Goal: Task Accomplishment & Management: Manage account settings

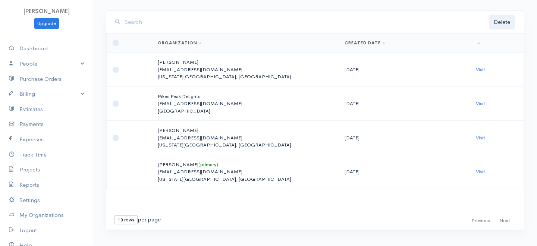
scroll to position [48, 0]
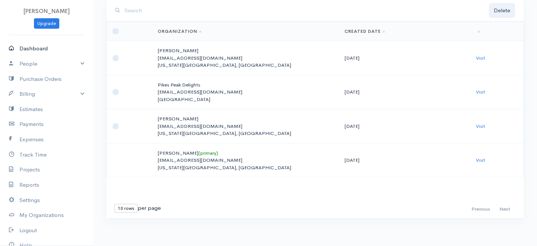
click at [35, 48] on link "Dashboard" at bounding box center [46, 48] width 93 height 15
select select "365"
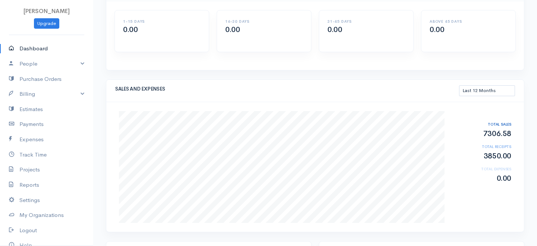
scroll to position [70, 0]
click at [29, 156] on link "Track Time" at bounding box center [46, 154] width 93 height 15
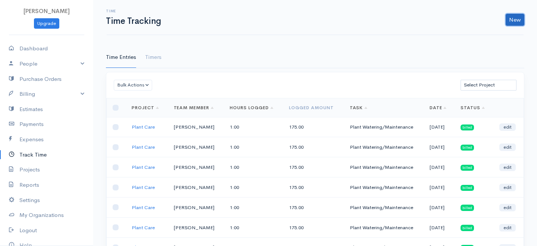
click at [520, 22] on link "New" at bounding box center [514, 20] width 19 height 12
click at [487, 36] on link "Time Entry" at bounding box center [493, 35] width 59 height 13
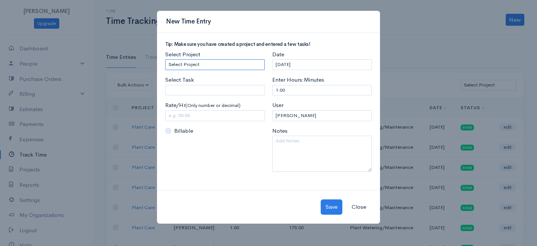
click at [249, 63] on select "Select Project Plant Care" at bounding box center [214, 64] width 99 height 11
select select "4922"
click at [165, 59] on select "Select Project Plant Care" at bounding box center [214, 64] width 99 height 11
click at [229, 92] on input "Select Task" at bounding box center [214, 90] width 99 height 11
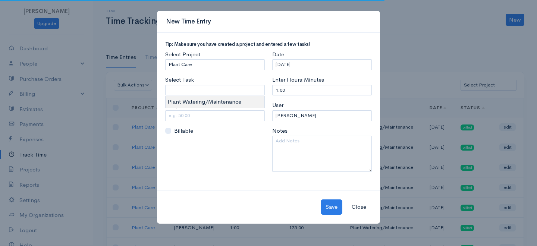
type input "Plant Watering/Maintenance"
type input "175.00"
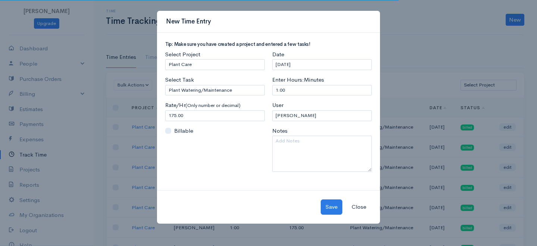
click at [222, 101] on body "[PERSON_NAME] Upgrade Dashboard People Clients Vendors Staff Users Purchase Ord…" at bounding box center [268, 184] width 537 height 368
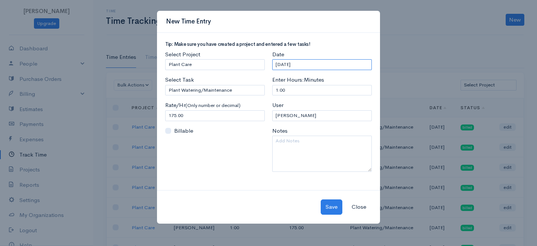
click at [312, 63] on input "[DATE]" at bounding box center [321, 64] width 99 height 11
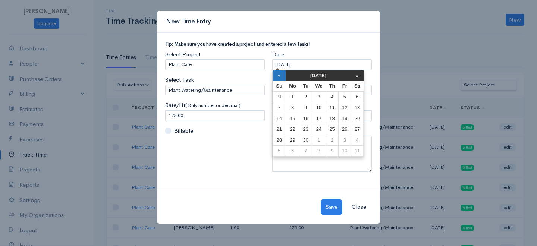
click at [279, 77] on th "«" at bounding box center [279, 75] width 13 height 10
click at [357, 108] on td "7" at bounding box center [357, 107] width 13 height 11
type input "[DATE]"
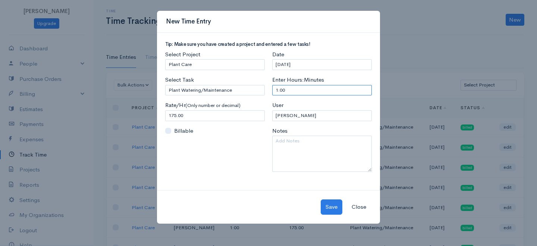
click at [299, 88] on input "1:00" at bounding box center [321, 90] width 99 height 11
click at [295, 140] on textarea at bounding box center [321, 154] width 99 height 36
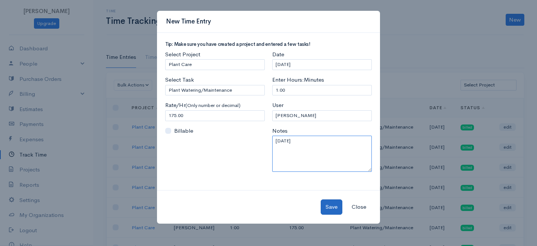
type textarea "[DATE]"
click at [329, 202] on button "Save" at bounding box center [331, 206] width 22 height 15
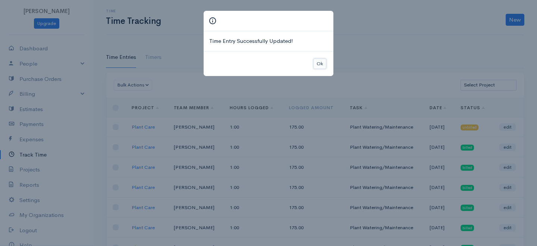
click at [317, 64] on button "Ok" at bounding box center [319, 64] width 13 height 11
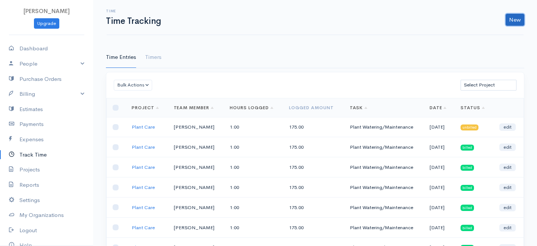
click at [512, 15] on link "New" at bounding box center [514, 20] width 19 height 12
click at [497, 34] on link "Time Entry" at bounding box center [493, 35] width 59 height 13
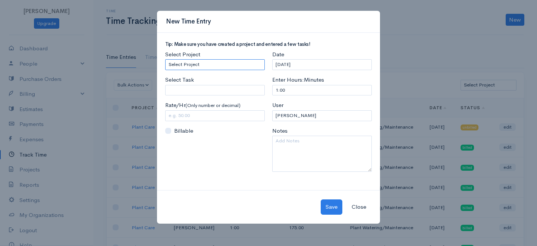
click at [207, 64] on select "Select Project Plant Care" at bounding box center [214, 64] width 99 height 11
select select "4922"
click at [165, 59] on select "Select Project Plant Care" at bounding box center [214, 64] width 99 height 11
click at [207, 89] on input "Select Task" at bounding box center [214, 90] width 99 height 11
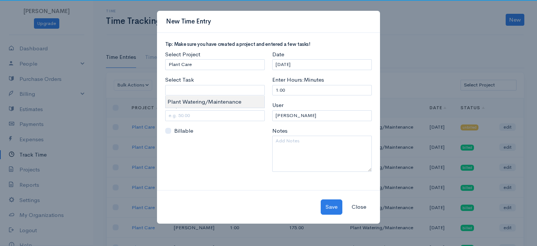
type input "Plant Watering/Maintenance"
type input "175.00"
click at [204, 101] on body "[PERSON_NAME] Upgrade Dashboard People Clients Vendors Staff Users Purchase Ord…" at bounding box center [268, 184] width 537 height 368
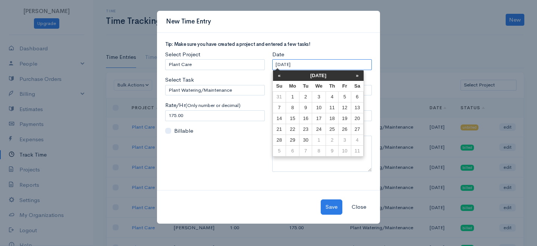
click at [293, 65] on input "[DATE]" at bounding box center [321, 64] width 99 height 11
click at [280, 76] on th "«" at bounding box center [279, 75] width 13 height 10
click at [281, 76] on th "«" at bounding box center [279, 75] width 13 height 10
click at [358, 119] on td "14" at bounding box center [357, 118] width 13 height 11
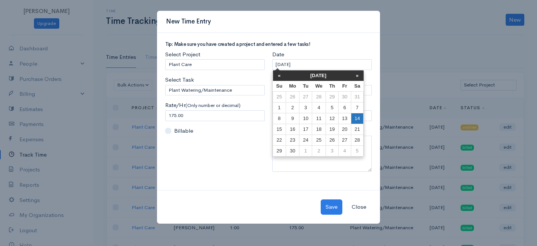
type input "[DATE]"
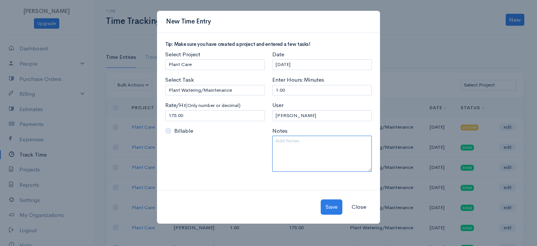
click at [294, 150] on textarea at bounding box center [321, 154] width 99 height 36
type textarea "7"
type textarea "[DATE]"
click at [328, 211] on button "Save" at bounding box center [331, 206] width 22 height 15
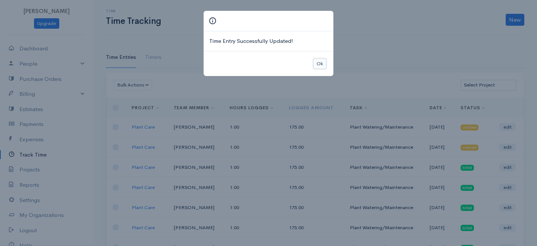
click at [317, 61] on button "Ok" at bounding box center [319, 64] width 13 height 11
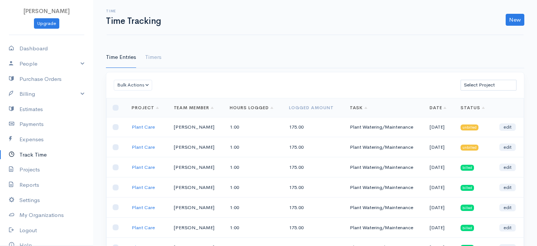
click at [519, 13] on div "Time Time Tracking New Time Entry Timer" at bounding box center [315, 17] width 426 height 17
click at [515, 24] on link "New" at bounding box center [514, 20] width 19 height 12
click at [484, 37] on link "Time Entry" at bounding box center [493, 35] width 59 height 13
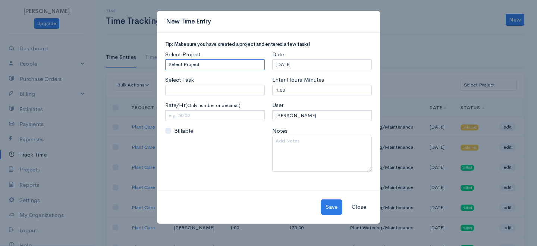
click at [234, 68] on select "Select Project Plant Care" at bounding box center [214, 64] width 99 height 11
select select "4922"
click at [165, 59] on select "Select Project Plant Care" at bounding box center [214, 64] width 99 height 11
click at [221, 89] on input "Select Task" at bounding box center [214, 90] width 99 height 11
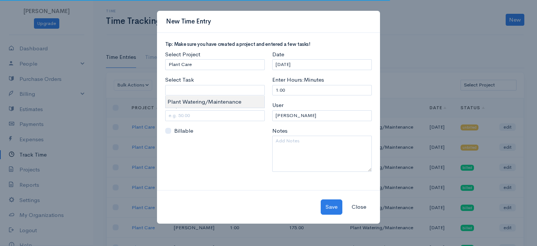
type input "Plant Watering/Maintenance"
type input "175.00"
click at [217, 98] on body "[PERSON_NAME] Upgrade Dashboard People Clients Vendors Staff Users Purchase Ord…" at bounding box center [268, 184] width 537 height 368
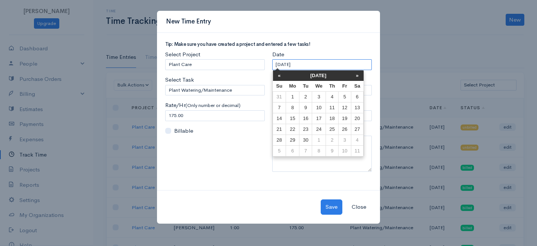
click at [293, 66] on input "[DATE]" at bounding box center [321, 64] width 99 height 11
click at [279, 76] on th "«" at bounding box center [279, 75] width 13 height 10
click at [358, 127] on td "21" at bounding box center [357, 129] width 13 height 11
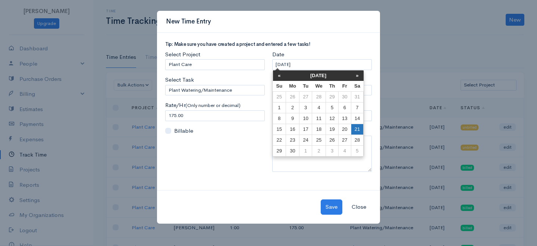
type input "[DATE]"
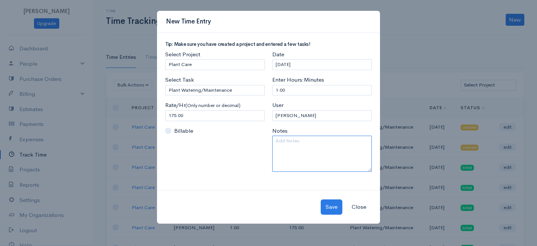
click at [310, 145] on textarea at bounding box center [321, 154] width 99 height 36
type textarea "[DATE]"
click at [333, 208] on button "Save" at bounding box center [331, 206] width 22 height 15
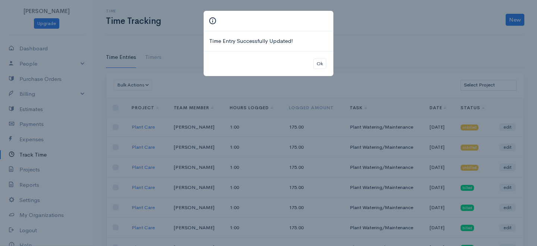
click at [322, 70] on div "Ok" at bounding box center [268, 63] width 130 height 25
click at [321, 64] on button "Ok" at bounding box center [319, 64] width 13 height 11
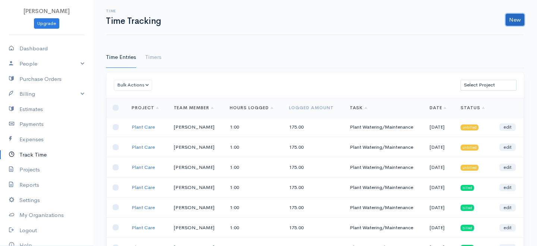
click at [511, 15] on link "New" at bounding box center [514, 20] width 19 height 12
click at [487, 32] on link "Time Entry" at bounding box center [493, 35] width 59 height 13
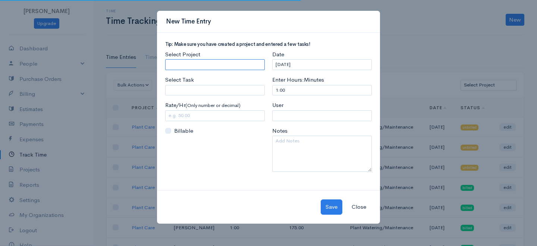
click at [210, 66] on select "Select Project" at bounding box center [214, 64] width 99 height 11
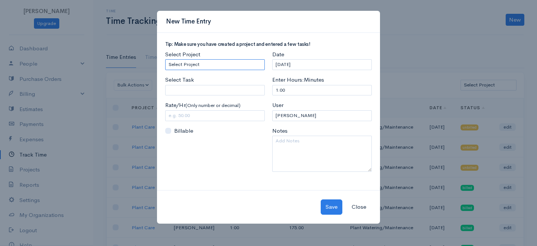
click at [210, 66] on select "Select Project Plant Care" at bounding box center [214, 64] width 99 height 11
select select "4922"
click at [165, 59] on select "Select Project Plant Care" at bounding box center [214, 64] width 99 height 11
click at [196, 86] on input "Select Task" at bounding box center [214, 90] width 99 height 11
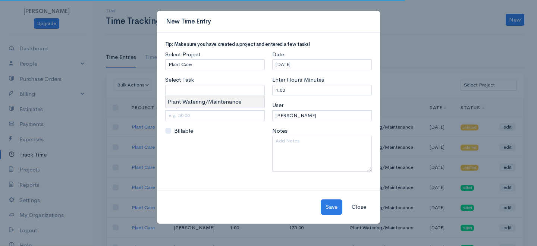
type input "Plant Watering/Maintenance"
type input "175.00"
click at [196, 99] on body "[PERSON_NAME] Upgrade Dashboard People Clients Vendors Staff Users Purchase Ord…" at bounding box center [268, 184] width 537 height 368
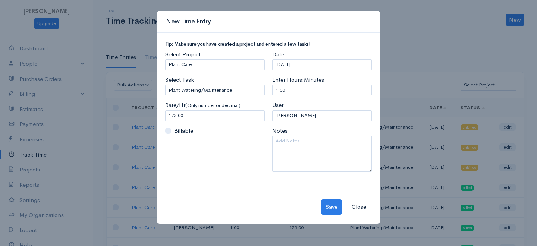
click at [311, 55] on div "Date [DATE]" at bounding box center [321, 60] width 99 height 20
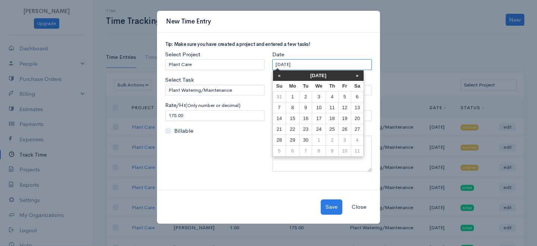
click at [310, 60] on input "[DATE]" at bounding box center [321, 64] width 99 height 11
click at [281, 78] on th "«" at bounding box center [279, 75] width 13 height 10
click at [356, 138] on td "28" at bounding box center [357, 140] width 13 height 11
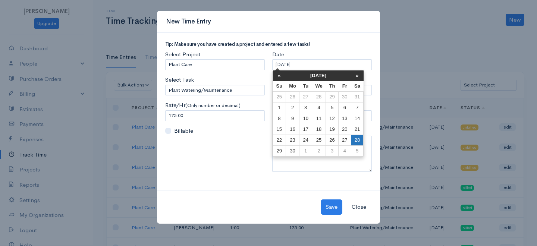
type input "[DATE]"
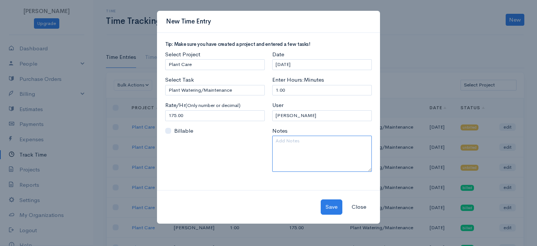
click at [305, 149] on textarea at bounding box center [321, 154] width 99 height 36
type textarea "[DATE]"
click at [328, 211] on button "Save" at bounding box center [331, 206] width 22 height 15
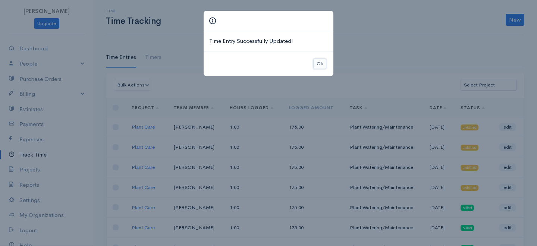
click at [322, 66] on button "Ok" at bounding box center [319, 64] width 13 height 11
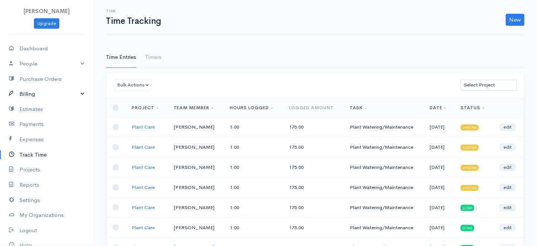
click at [39, 97] on link "Billing" at bounding box center [46, 93] width 93 height 15
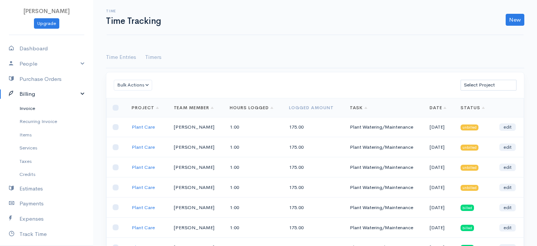
click at [37, 108] on link "Invoice" at bounding box center [46, 108] width 93 height 13
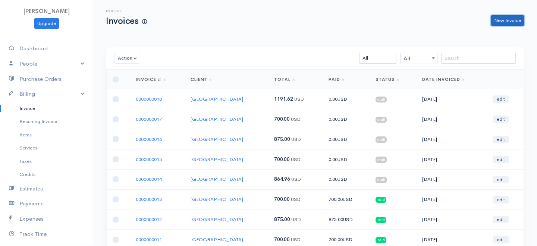
click at [518, 19] on link "New Invoice" at bounding box center [507, 20] width 34 height 11
select select "[GEOGRAPHIC_DATA]"
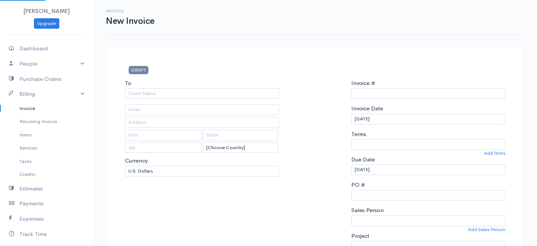
type input "0000000019"
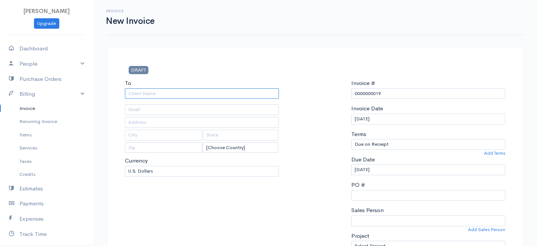
click at [254, 98] on input "To" at bounding box center [202, 93] width 154 height 11
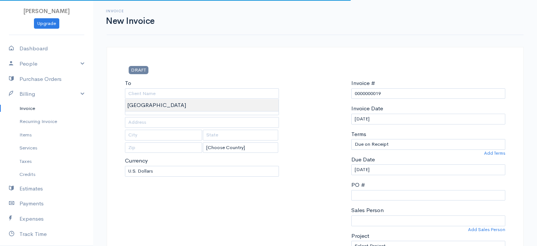
type input "[GEOGRAPHIC_DATA]"
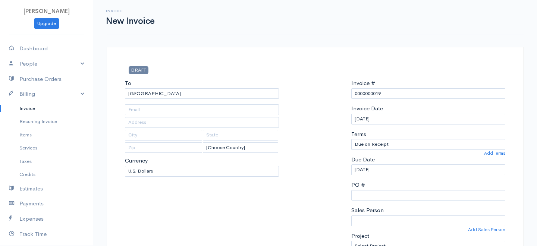
type input "[EMAIL_ADDRESS][DOMAIN_NAME]"
type input "12105 Ambassador Dr"
type input "[US_STATE][GEOGRAPHIC_DATA]"
type input "CO"
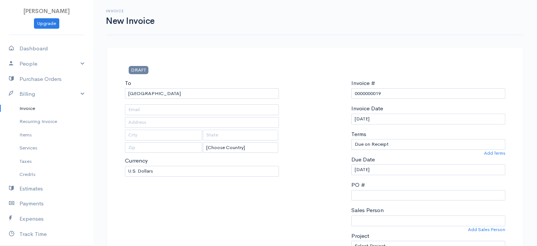
type input "80921"
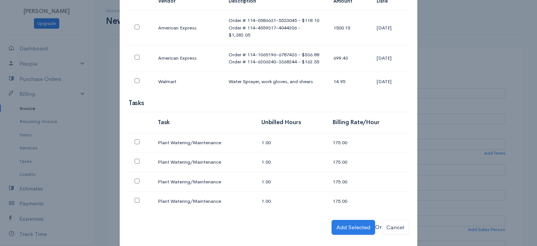
scroll to position [82, 0]
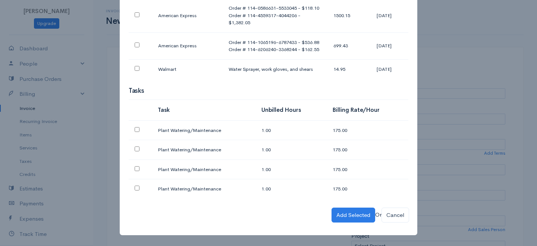
click at [137, 132] on td at bounding box center [140, 130] width 23 height 20
click at [137, 127] on input "checkbox" at bounding box center [137, 129] width 5 height 5
checkbox input "true"
click at [138, 149] on input "checkbox" at bounding box center [137, 148] width 5 height 5
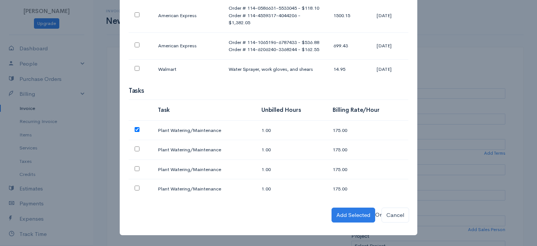
checkbox input "true"
click at [137, 167] on input "checkbox" at bounding box center [137, 168] width 5 height 5
checkbox input "true"
click at [137, 187] on input "checkbox" at bounding box center [137, 188] width 5 height 5
checkbox input "true"
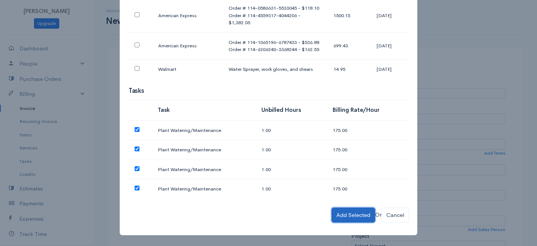
click at [332, 212] on button "Add Selected" at bounding box center [353, 215] width 44 height 15
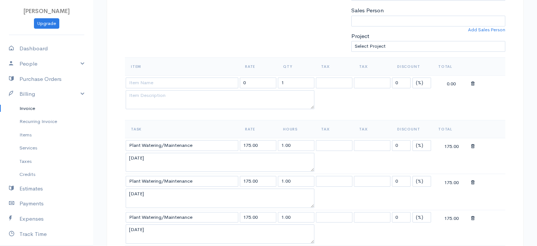
scroll to position [157, 0]
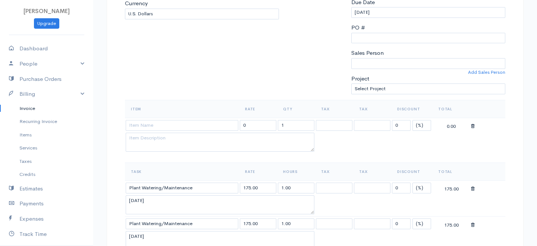
click at [472, 126] on icon at bounding box center [473, 126] width 4 height 5
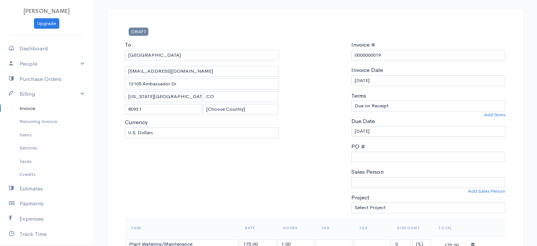
scroll to position [39, 0]
click at [391, 76] on input "[DATE]" at bounding box center [428, 80] width 154 height 11
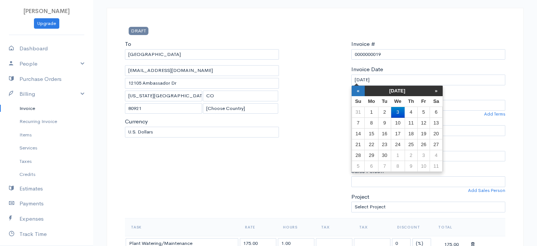
click at [358, 91] on th "«" at bounding box center [357, 91] width 13 height 10
click at [439, 110] on td "5" at bounding box center [436, 112] width 13 height 11
type input "[DATE]"
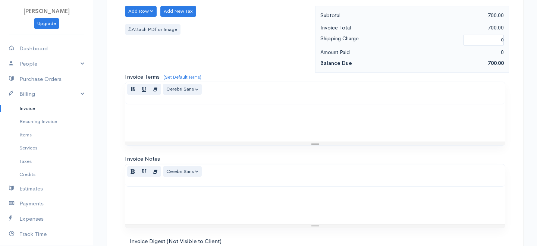
scroll to position [506, 0]
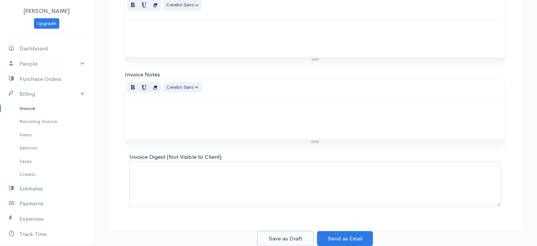
click at [287, 236] on button "Save as Draft" at bounding box center [285, 238] width 56 height 15
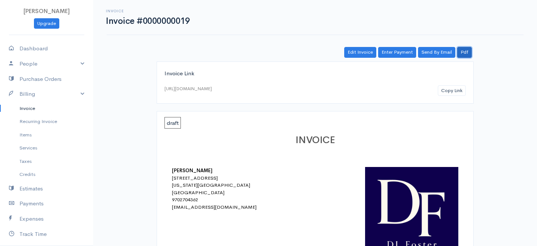
click at [465, 51] on link "Pdf" at bounding box center [464, 52] width 15 height 11
click at [33, 233] on link "Track Time" at bounding box center [46, 234] width 93 height 15
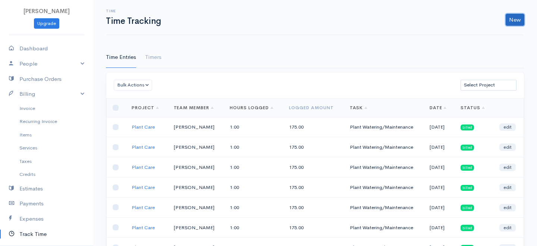
click at [508, 17] on link "New" at bounding box center [514, 20] width 19 height 12
click at [492, 35] on link "Time Entry" at bounding box center [493, 35] width 59 height 13
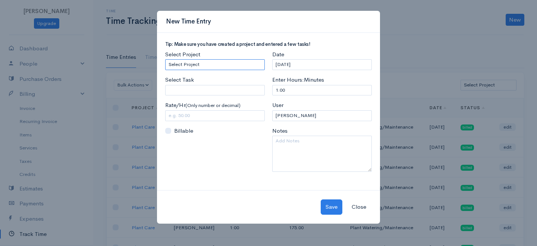
click at [218, 63] on select "Select Project Plant Care" at bounding box center [214, 64] width 99 height 11
select select "4922"
click at [165, 59] on select "Select Project Plant Care" at bounding box center [214, 64] width 99 height 11
click at [235, 90] on input "Select Task" at bounding box center [214, 90] width 99 height 11
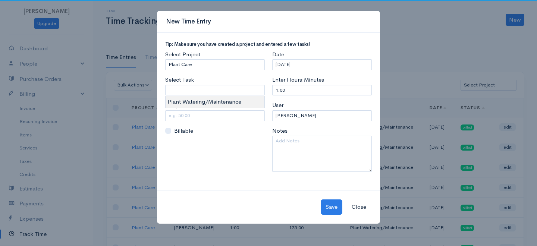
type input "Plant Watering/Maintenance"
type input "175.00"
click at [229, 102] on body "[PERSON_NAME] Upgrade Dashboard People Clients Vendors Staff Users Purchase Ord…" at bounding box center [268, 184] width 537 height 368
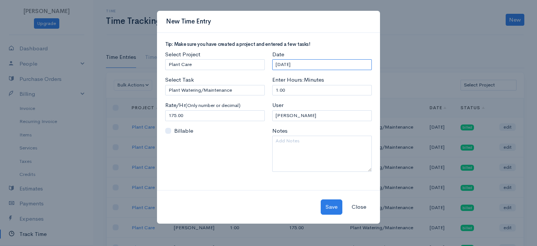
click at [302, 64] on input "[DATE]" at bounding box center [321, 64] width 99 height 11
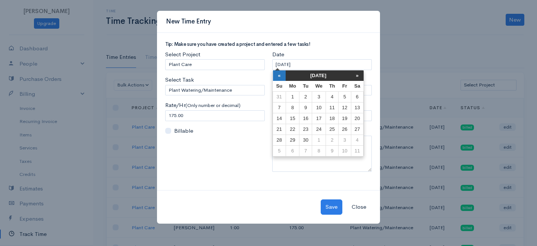
click at [278, 73] on th "«" at bounding box center [279, 75] width 13 height 10
click at [355, 95] on td "5" at bounding box center [357, 97] width 13 height 11
type input "[DATE]"
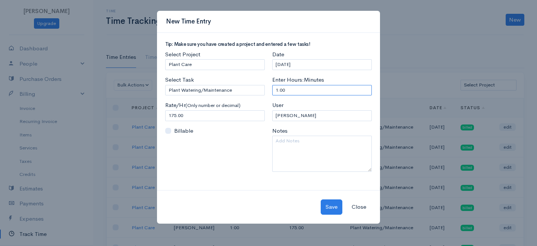
click at [304, 88] on input "1:00" at bounding box center [321, 90] width 99 height 11
click at [300, 141] on textarea at bounding box center [321, 154] width 99 height 36
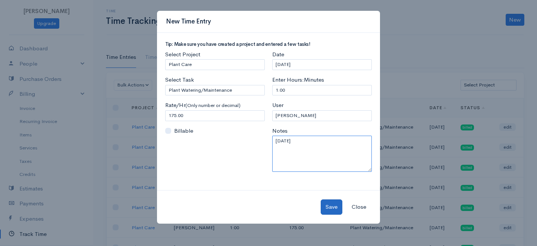
type textarea "[DATE]"
click at [331, 207] on button "Save" at bounding box center [331, 206] width 22 height 15
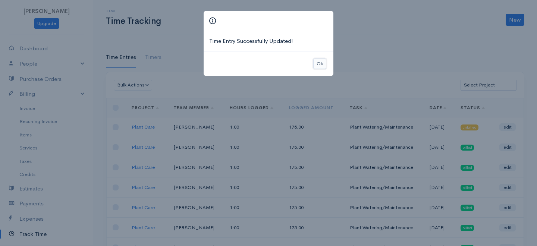
click at [320, 66] on button "Ok" at bounding box center [319, 64] width 13 height 11
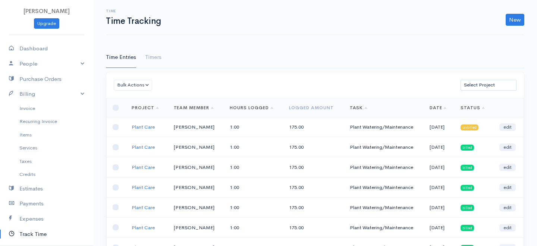
click at [525, 20] on div "New Time Entry Timer" at bounding box center [346, 20] width 363 height 12
click at [514, 22] on link "New" at bounding box center [514, 20] width 19 height 12
click at [493, 37] on link "Time Entry" at bounding box center [493, 35] width 59 height 13
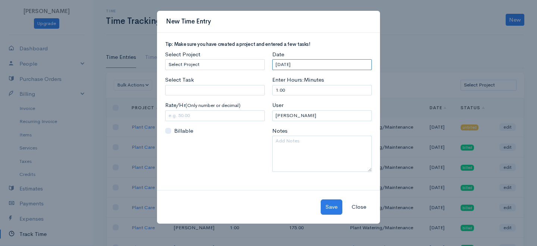
click at [341, 67] on input "[DATE]" at bounding box center [321, 64] width 99 height 11
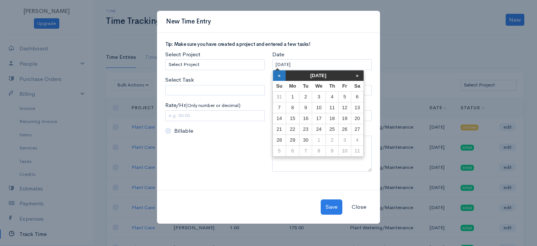
click at [279, 77] on th "«" at bounding box center [279, 75] width 13 height 10
click at [354, 110] on td "12" at bounding box center [357, 107] width 13 height 11
type input "[DATE]"
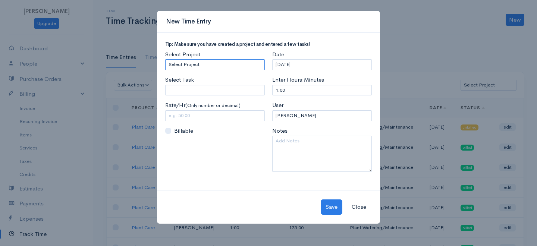
click at [219, 62] on select "Select Project Plant Care" at bounding box center [214, 64] width 99 height 11
select select "4922"
click at [165, 59] on select "Select Project Plant Care" at bounding box center [214, 64] width 99 height 11
click at [210, 93] on input "Select Task" at bounding box center [214, 90] width 99 height 11
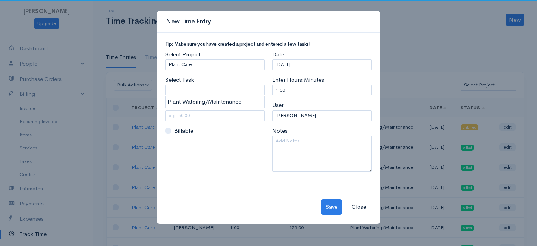
type input "Plant Watering/Maintenance"
type input "175.00"
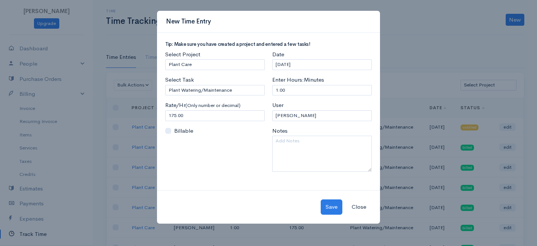
click at [205, 101] on body "[PERSON_NAME] Upgrade Dashboard People Clients Vendors Staff Users Purchase Ord…" at bounding box center [268, 184] width 537 height 368
click at [287, 137] on textarea at bounding box center [321, 154] width 99 height 36
type textarea "[DATE]"
click at [327, 207] on button "Save" at bounding box center [331, 206] width 22 height 15
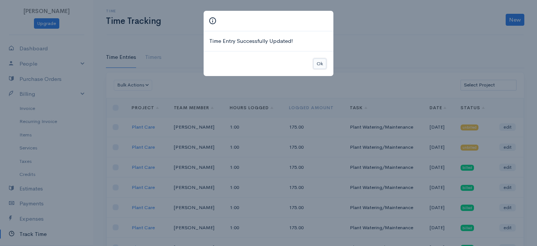
click at [315, 62] on button "Ok" at bounding box center [319, 64] width 13 height 11
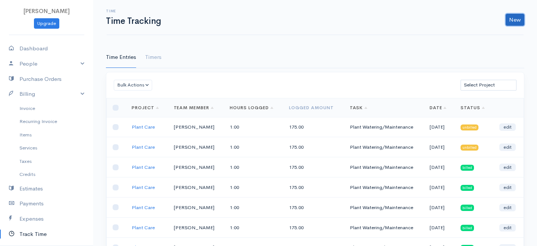
click at [514, 22] on link "New" at bounding box center [514, 20] width 19 height 12
click at [495, 30] on link "Time Entry" at bounding box center [493, 35] width 59 height 13
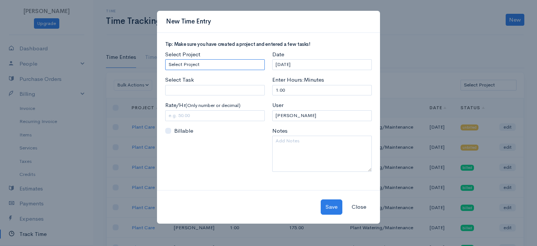
click at [211, 61] on select "Select Project Plant Care" at bounding box center [214, 64] width 99 height 11
select select "4922"
click at [165, 59] on select "Select Project Plant Care" at bounding box center [214, 64] width 99 height 11
click at [211, 85] on input "Select Task" at bounding box center [214, 90] width 99 height 11
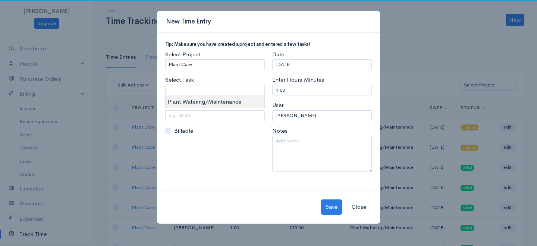
type input "Plant Watering/Maintenance"
type input "175.00"
click at [212, 101] on body "[PERSON_NAME] Upgrade Dashboard People Clients Vendors Staff Users Purchase Ord…" at bounding box center [268, 184] width 537 height 368
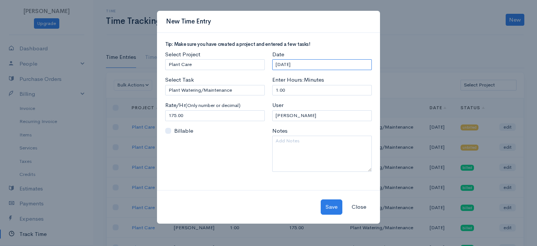
click at [291, 60] on input "[DATE]" at bounding box center [321, 64] width 99 height 11
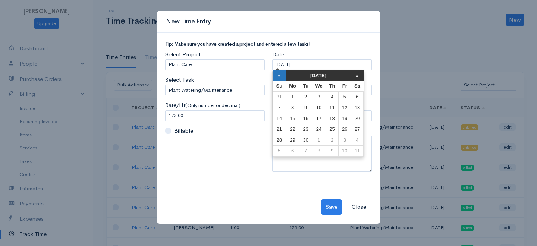
click at [277, 79] on th "«" at bounding box center [279, 75] width 13 height 10
click at [276, 76] on th "«" at bounding box center [279, 75] width 13 height 10
click at [361, 119] on td "19" at bounding box center [357, 118] width 13 height 11
type input "[DATE]"
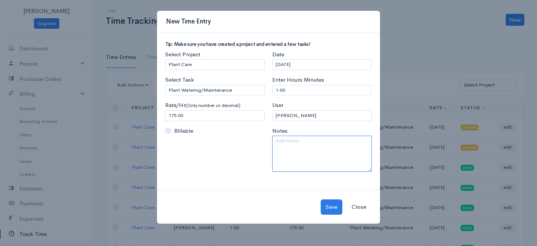
click at [289, 142] on textarea at bounding box center [321, 154] width 99 height 36
type textarea "[DATE]"
click at [332, 202] on button "Save" at bounding box center [331, 206] width 22 height 15
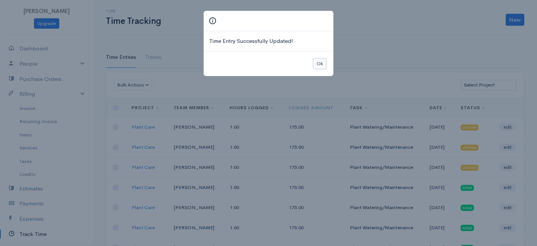
click at [317, 62] on button "Ok" at bounding box center [319, 64] width 13 height 11
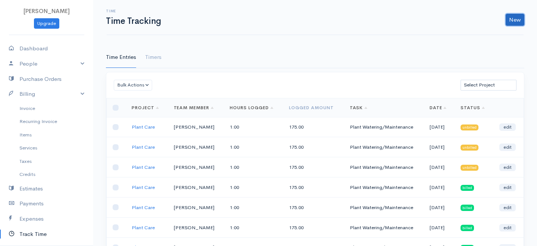
click at [512, 22] on link "New" at bounding box center [514, 20] width 19 height 12
click at [508, 34] on link "Time Entry" at bounding box center [493, 35] width 59 height 13
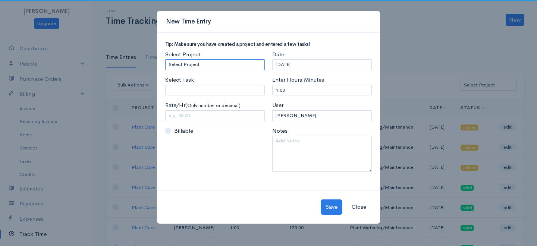
click at [225, 69] on select "Select Project Plant Care" at bounding box center [214, 64] width 99 height 11
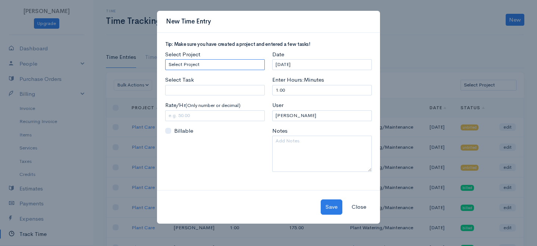
select select "4922"
click at [165, 59] on select "Select Project Plant Care" at bounding box center [214, 64] width 99 height 11
click at [217, 90] on input "Select Task" at bounding box center [214, 90] width 99 height 11
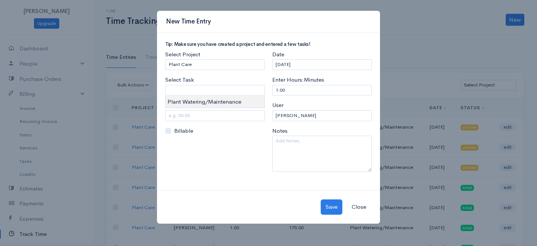
type input "Plant Watering/Maintenance"
type input "175.00"
click at [211, 103] on body "[PERSON_NAME] Upgrade Dashboard People Clients Vendors Staff Users Purchase Ord…" at bounding box center [268, 184] width 537 height 368
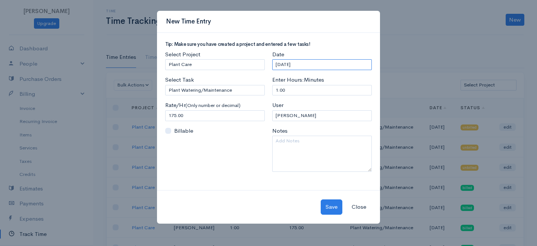
click at [319, 68] on input "[DATE]" at bounding box center [321, 64] width 99 height 11
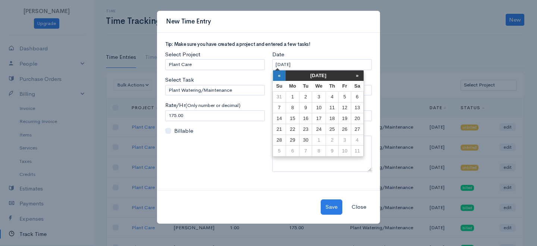
click at [279, 80] on th "«" at bounding box center [279, 75] width 13 height 10
click at [358, 130] on td "26" at bounding box center [357, 129] width 13 height 11
type input "[DATE]"
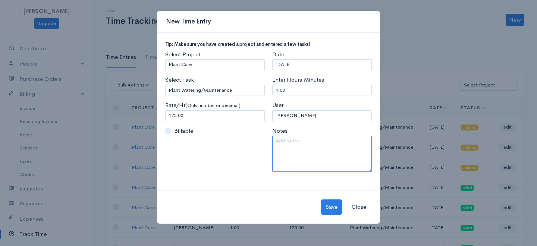
click at [327, 143] on textarea at bounding box center [321, 154] width 99 height 36
type textarea "[DATE]"
click at [334, 211] on button "Save" at bounding box center [331, 206] width 22 height 15
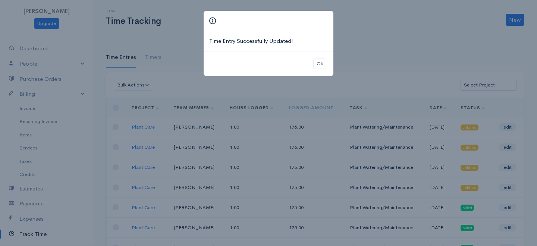
click at [28, 110] on div "Time Entry Successfully Updated! Ok" at bounding box center [268, 123] width 537 height 246
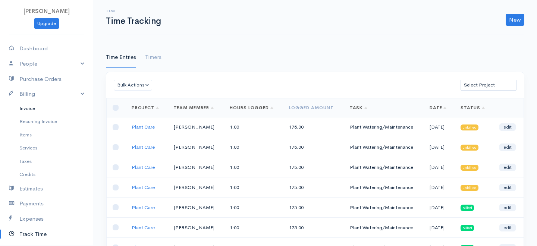
click at [28, 110] on link "Invoice" at bounding box center [46, 108] width 93 height 13
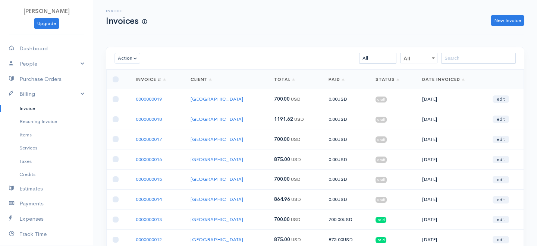
click at [500, 26] on div "Invoice Invoices New Invoice" at bounding box center [315, 17] width 417 height 35
click at [500, 20] on link "New Invoice" at bounding box center [507, 20] width 34 height 11
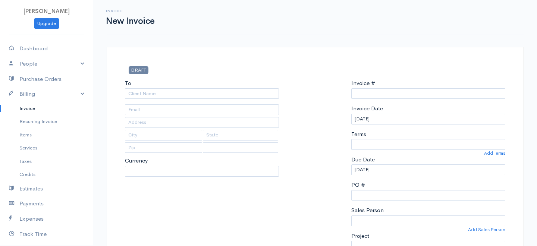
type input "0000000020"
select select "[GEOGRAPHIC_DATA]"
select select "USD"
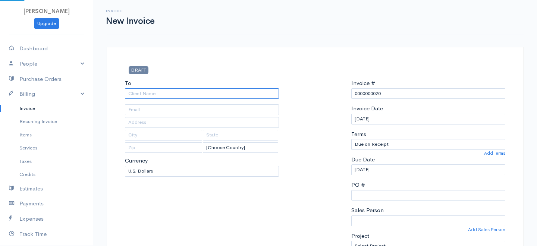
click at [174, 90] on input "To" at bounding box center [202, 93] width 154 height 11
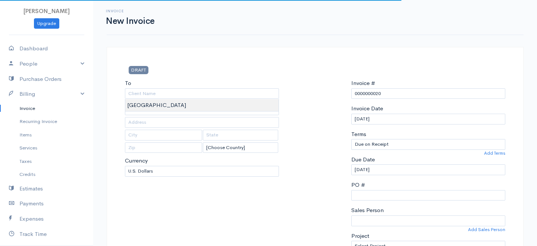
type input "[GEOGRAPHIC_DATA]"
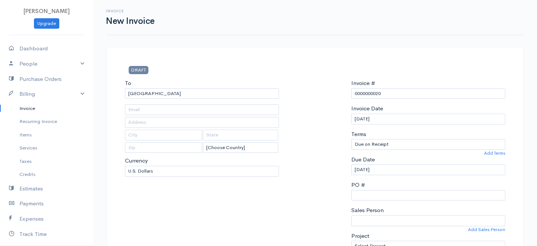
type input "[EMAIL_ADDRESS][DOMAIN_NAME]"
type input "12105 Ambassador Dr"
type input "[US_STATE][GEOGRAPHIC_DATA]"
type input "CO"
type input "80921"
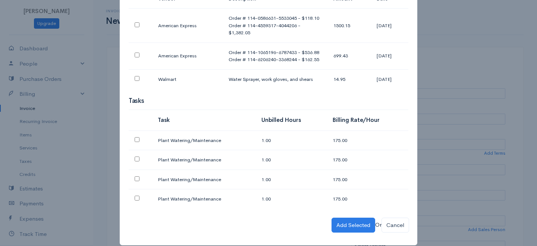
scroll to position [82, 0]
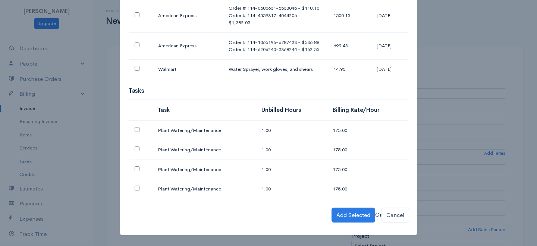
click at [138, 131] on input "checkbox" at bounding box center [137, 129] width 5 height 5
checkbox input "true"
click at [138, 148] on input "checkbox" at bounding box center [137, 148] width 5 height 5
checkbox input "true"
click at [138, 165] on td at bounding box center [140, 169] width 23 height 20
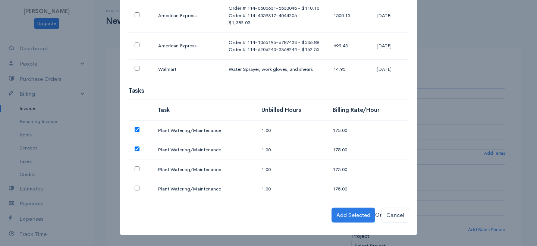
click at [138, 168] on input "checkbox" at bounding box center [137, 168] width 5 height 5
checkbox input "true"
click at [135, 187] on input "checkbox" at bounding box center [137, 188] width 5 height 5
checkbox input "true"
click at [354, 215] on button "Add Selected" at bounding box center [353, 215] width 44 height 15
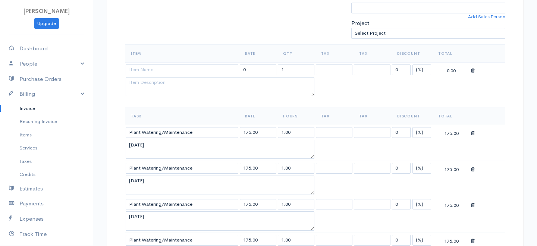
scroll to position [212, 0]
click at [474, 70] on div at bounding box center [488, 70] width 34 height 9
click at [473, 70] on icon at bounding box center [473, 71] width 4 height 5
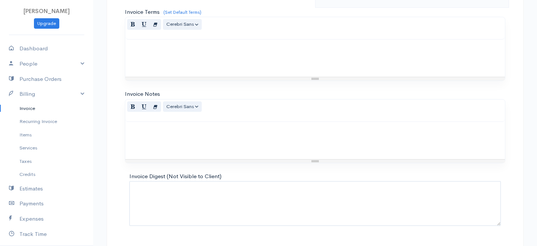
scroll to position [506, 0]
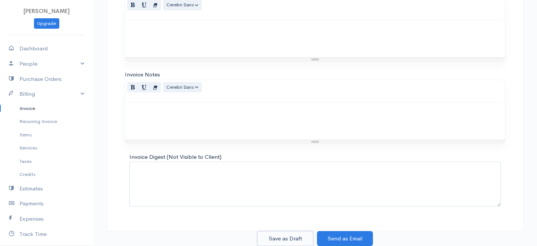
click at [297, 237] on button "Save as Draft" at bounding box center [285, 238] width 56 height 15
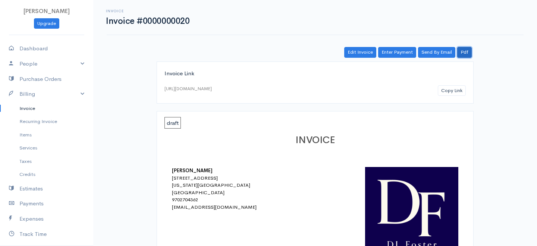
click at [459, 51] on link "Pdf" at bounding box center [464, 52] width 15 height 11
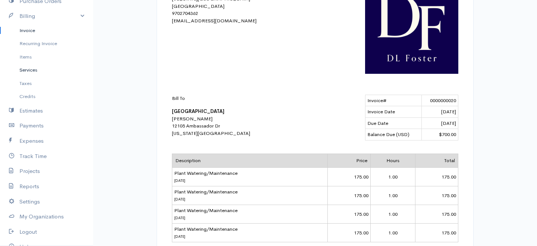
scroll to position [80, 0]
click at [31, 148] on link "Track Time" at bounding box center [46, 154] width 93 height 15
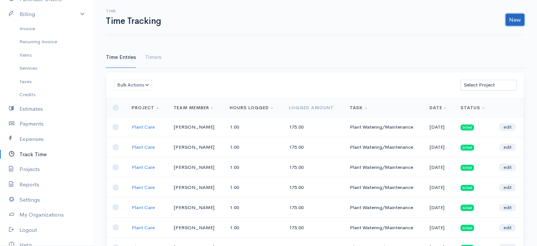
click at [507, 23] on link "New" at bounding box center [514, 20] width 19 height 12
click at [492, 36] on link "Time Entry" at bounding box center [493, 35] width 59 height 13
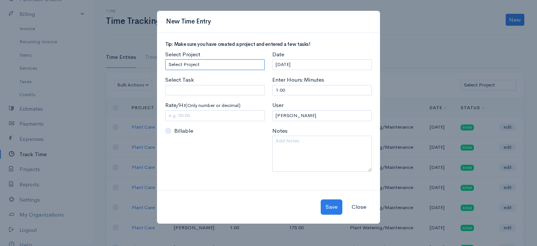
click at [218, 64] on select "Select Project Plant Care" at bounding box center [214, 64] width 99 height 11
select select "4922"
click at [165, 59] on select "Select Project Plant Care" at bounding box center [214, 64] width 99 height 11
click at [207, 89] on input "Select Task" at bounding box center [214, 90] width 99 height 11
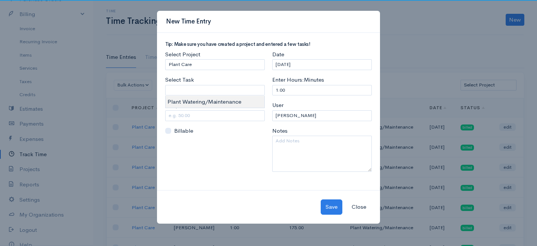
type input "Plant Watering/Maintenance"
type input "175.00"
click at [205, 97] on body "[PERSON_NAME] Upgrade Dashboard People Clients Vendors Staff Users Purchase Ord…" at bounding box center [268, 184] width 537 height 368
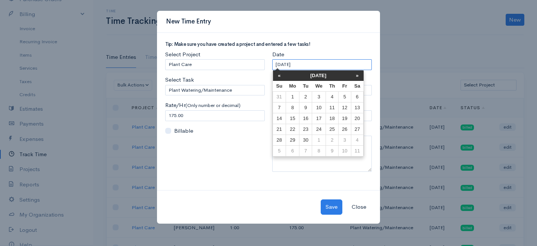
click at [315, 63] on input "[DATE]" at bounding box center [321, 64] width 99 height 11
click at [281, 75] on th "«" at bounding box center [279, 75] width 13 height 10
click at [354, 99] on td "2" at bounding box center [357, 97] width 13 height 11
type input "[DATE]"
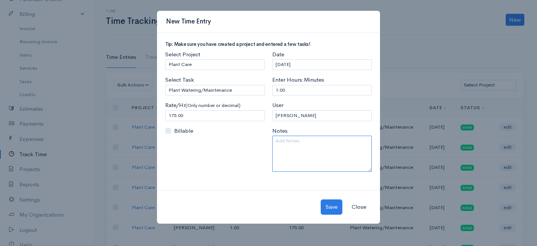
click at [298, 142] on textarea at bounding box center [321, 154] width 99 height 36
type textarea "[DATE]"
click at [332, 205] on button "Save" at bounding box center [331, 206] width 22 height 15
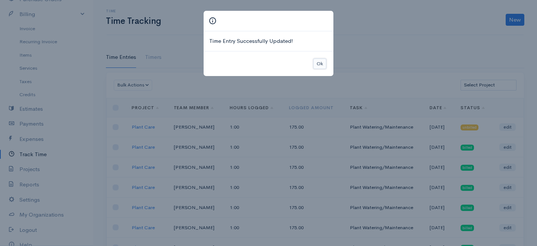
click at [320, 63] on button "Ok" at bounding box center [319, 64] width 13 height 11
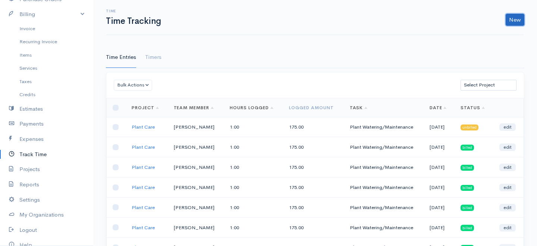
click at [513, 22] on link "New" at bounding box center [514, 20] width 19 height 12
click at [485, 37] on link "Time Entry" at bounding box center [493, 35] width 59 height 13
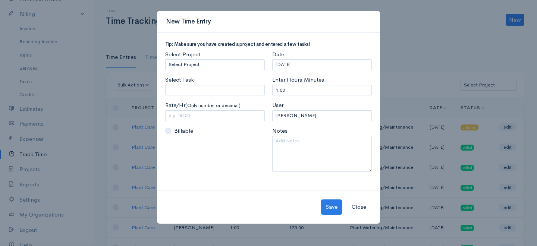
click at [256, 57] on div "Select Project Select Project Plant Care" at bounding box center [214, 60] width 99 height 20
click at [252, 61] on select "Select Project Plant Care" at bounding box center [214, 64] width 99 height 11
select select "4922"
click at [165, 59] on select "Select Project Plant Care" at bounding box center [214, 64] width 99 height 11
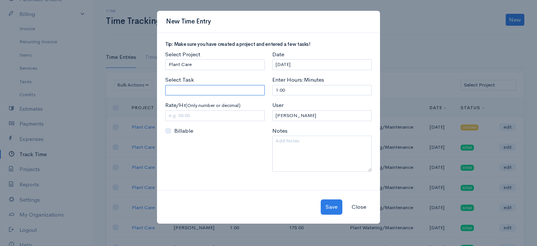
click at [230, 89] on input "Select Task" at bounding box center [214, 90] width 99 height 11
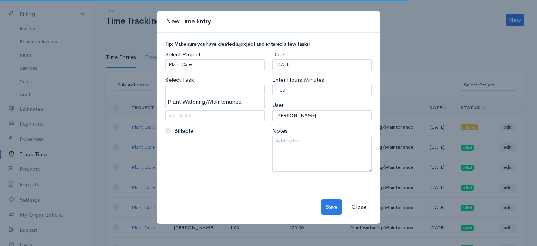
type input "Plant Watering/Maintenance"
type input "175.00"
click at [227, 96] on body "[PERSON_NAME] Upgrade Dashboard People Clients Vendors Staff Users Purchase Ord…" at bounding box center [268, 184] width 537 height 368
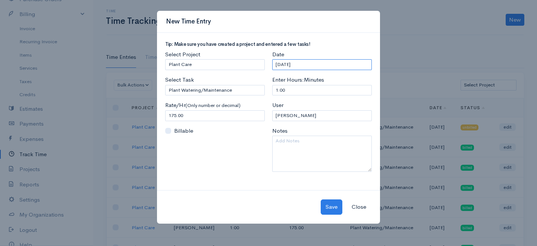
click at [297, 66] on input "[DATE]" at bounding box center [321, 64] width 99 height 11
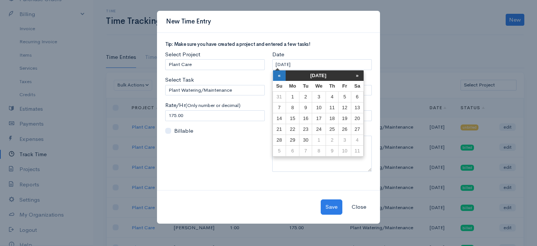
click at [274, 78] on th "«" at bounding box center [279, 75] width 13 height 10
click at [361, 76] on th "»" at bounding box center [357, 75] width 13 height 10
click at [354, 106] on td "9" at bounding box center [357, 107] width 13 height 11
type input "[DATE]"
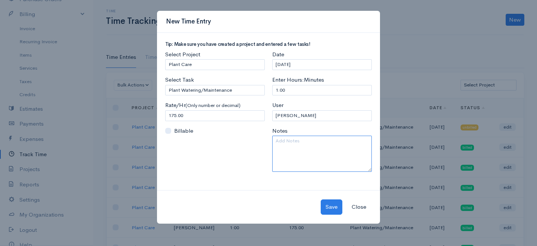
click at [300, 158] on textarea at bounding box center [321, 154] width 99 height 36
type textarea "[DATE]"
click at [336, 205] on button "Save" at bounding box center [331, 206] width 22 height 15
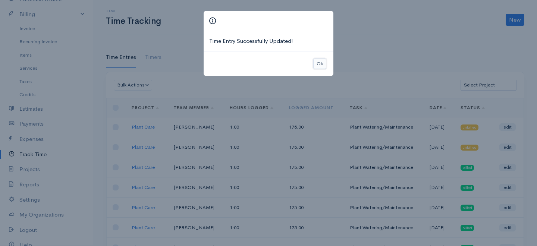
click at [322, 63] on button "Ok" at bounding box center [319, 64] width 13 height 11
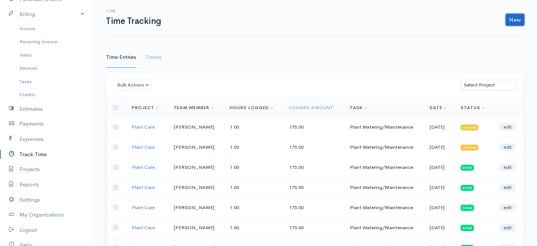
click at [511, 19] on link "New" at bounding box center [514, 20] width 19 height 12
click at [489, 40] on link "Time Entry" at bounding box center [493, 35] width 59 height 13
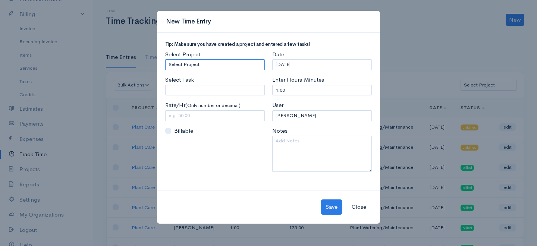
click at [210, 63] on select "Select Project Plant Care" at bounding box center [214, 64] width 99 height 11
select select "4922"
click at [165, 59] on select "Select Project Plant Care" at bounding box center [214, 64] width 99 height 11
click at [205, 86] on input "Select Task" at bounding box center [214, 90] width 99 height 11
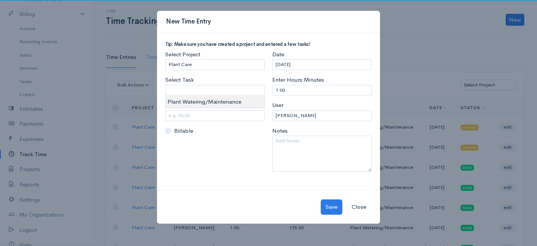
type input "Plant Watering/Maintenance"
type input "175.00"
click at [202, 102] on body "[PERSON_NAME] Upgrade Dashboard People Clients Vendors Staff Users Purchase Ord…" at bounding box center [268, 184] width 537 height 368
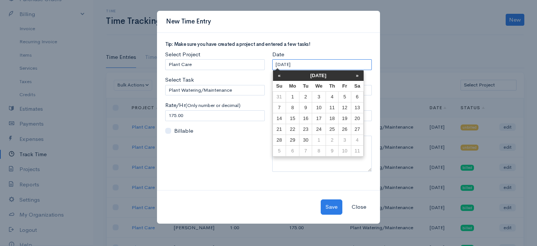
click at [298, 62] on input "[DATE]" at bounding box center [321, 64] width 99 height 11
click at [279, 73] on th "«" at bounding box center [279, 75] width 13 height 10
click at [358, 118] on td "16" at bounding box center [357, 118] width 13 height 11
type input "[DATE]"
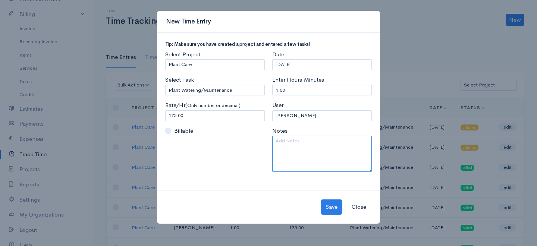
click at [319, 138] on textarea at bounding box center [321, 154] width 99 height 36
type textarea "[DATE]"
click at [334, 214] on button "Save" at bounding box center [331, 206] width 22 height 15
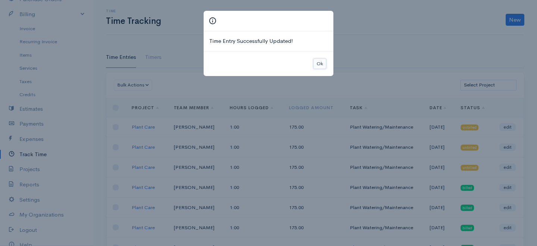
click at [320, 67] on button "Ok" at bounding box center [319, 64] width 13 height 11
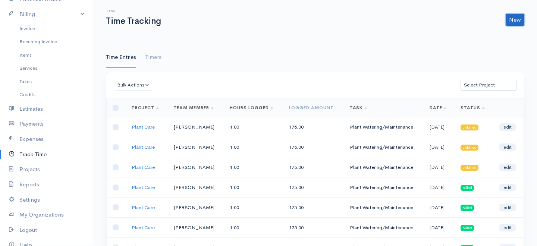
click at [509, 15] on link "New" at bounding box center [514, 20] width 19 height 12
click at [490, 35] on link "Time Entry" at bounding box center [493, 35] width 59 height 13
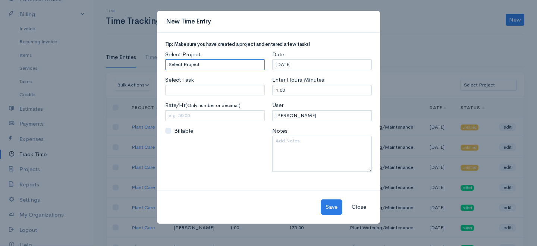
click at [243, 60] on select "Select Project Plant Care" at bounding box center [214, 64] width 99 height 11
select select "4922"
click at [165, 59] on select "Select Project Plant Care" at bounding box center [214, 64] width 99 height 11
click at [228, 89] on input "Select Task" at bounding box center [214, 90] width 99 height 11
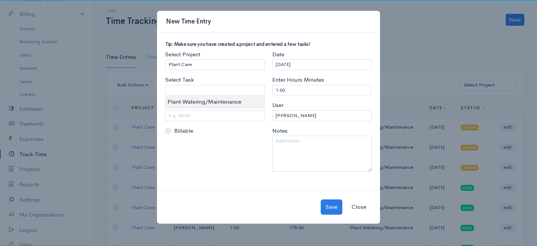
type input "Plant Watering/Maintenance"
type input "175.00"
click at [227, 98] on body "[PERSON_NAME] Upgrade Dashboard People Clients Vendors Staff Users Purchase Ord…" at bounding box center [268, 184] width 537 height 368
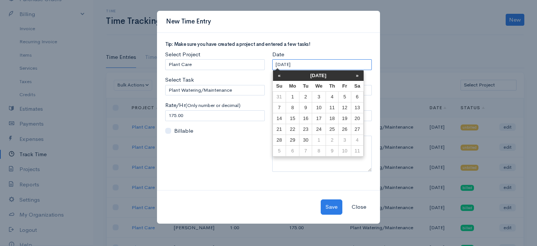
click at [307, 62] on input "[DATE]" at bounding box center [321, 64] width 99 height 11
click at [277, 73] on th "«" at bounding box center [279, 75] width 13 height 10
click at [357, 130] on td "23" at bounding box center [357, 129] width 13 height 11
type input "[DATE]"
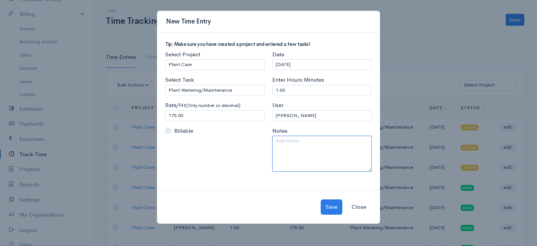
click at [340, 138] on textarea at bounding box center [321, 154] width 99 height 36
type textarea "[DATE]"
click at [333, 205] on button "Save" at bounding box center [331, 206] width 22 height 15
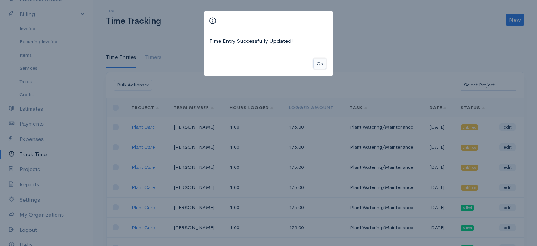
click at [315, 65] on button "Ok" at bounding box center [319, 64] width 13 height 11
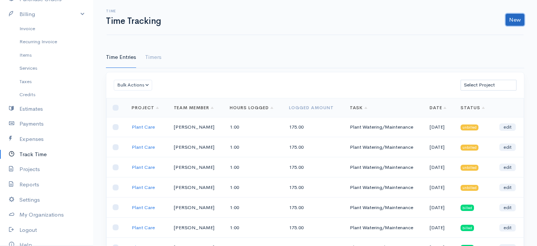
click at [518, 22] on link "New" at bounding box center [514, 20] width 19 height 12
click at [478, 34] on link "Time Entry" at bounding box center [493, 35] width 59 height 13
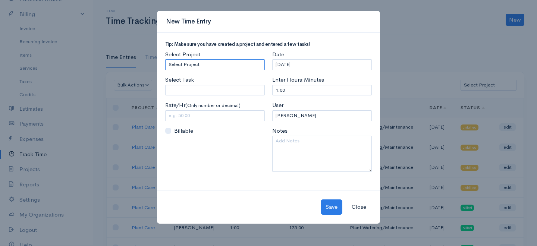
click at [233, 62] on select "Select Project Plant Care" at bounding box center [214, 64] width 99 height 11
select select "4922"
click at [165, 59] on select "Select Project Plant Care" at bounding box center [214, 64] width 99 height 11
click at [228, 86] on input "Select Task" at bounding box center [214, 90] width 99 height 11
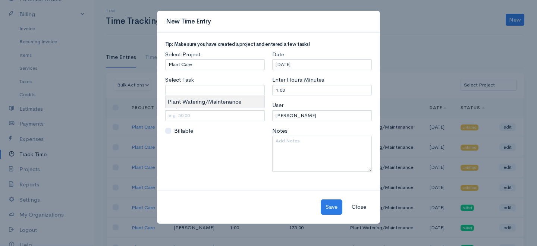
type input "Plant Watering/Maintenance"
type input "175.00"
click at [227, 99] on body "[PERSON_NAME] Upgrade Dashboard People Clients Vendors Staff Users Purchase Ord…" at bounding box center [268, 184] width 537 height 368
click at [327, 59] on div "Date [DATE]" at bounding box center [321, 60] width 99 height 20
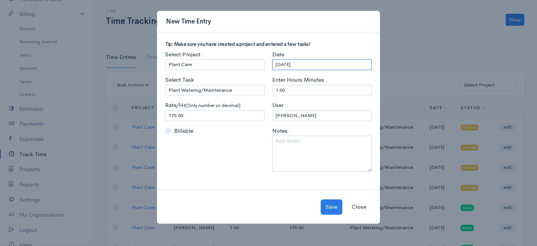
click at [323, 62] on input "[DATE]" at bounding box center [321, 64] width 99 height 11
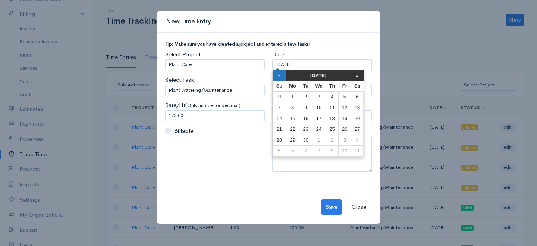
click at [282, 76] on th "«" at bounding box center [279, 75] width 13 height 10
click at [359, 140] on td "30" at bounding box center [357, 140] width 13 height 11
type input "[DATE]"
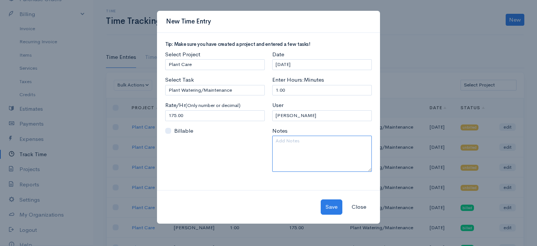
click at [306, 158] on textarea at bounding box center [321, 154] width 99 height 36
type textarea "[DATE]"
click at [331, 205] on button "Save" at bounding box center [331, 206] width 22 height 15
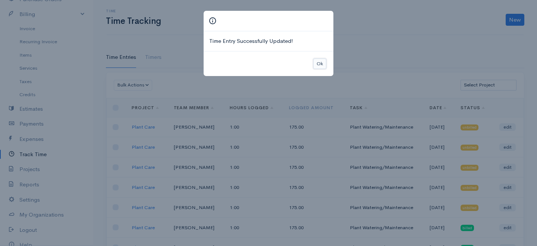
click at [317, 64] on button "Ok" at bounding box center [319, 64] width 13 height 11
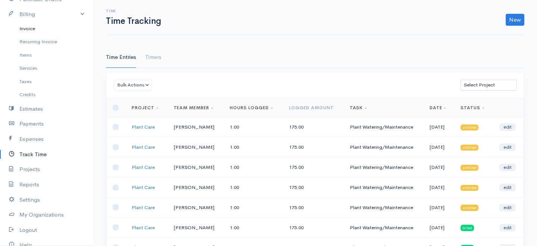
click at [26, 26] on link "Invoice" at bounding box center [46, 28] width 93 height 13
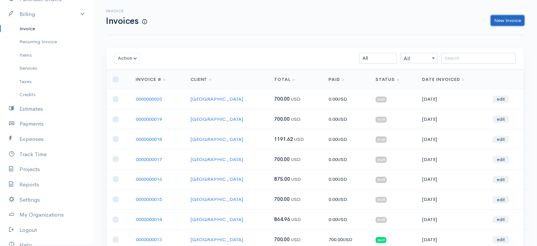
click at [505, 19] on link "New Invoice" at bounding box center [507, 20] width 34 height 11
select select "[GEOGRAPHIC_DATA]"
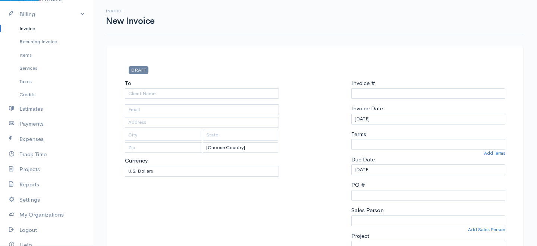
type input "0000000021"
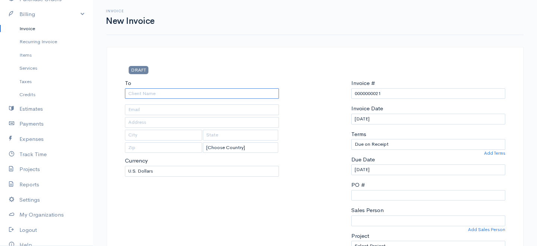
click at [241, 95] on input "To" at bounding box center [202, 93] width 154 height 11
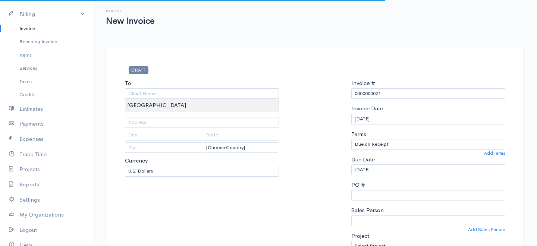
type input "[GEOGRAPHIC_DATA]"
type input "[EMAIL_ADDRESS][DOMAIN_NAME]"
type input "12105 Ambassador Dr"
type input "[US_STATE][GEOGRAPHIC_DATA]"
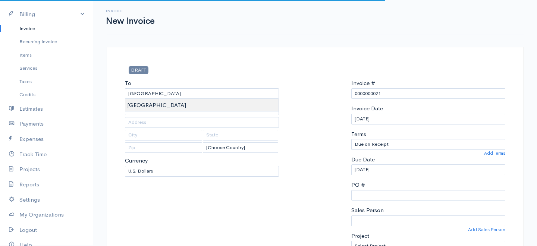
type input "CO"
type input "80921"
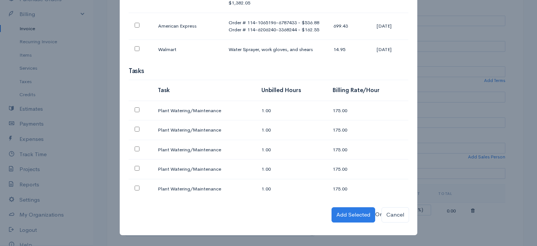
scroll to position [102, 0]
click at [136, 110] on input "checkbox" at bounding box center [137, 109] width 5 height 5
checkbox input "true"
click at [136, 130] on input "checkbox" at bounding box center [137, 129] width 5 height 5
checkbox input "true"
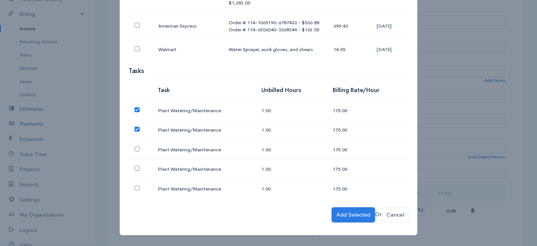
click at [138, 149] on input "checkbox" at bounding box center [137, 148] width 5 height 5
checkbox input "true"
click at [138, 167] on input "checkbox" at bounding box center [137, 168] width 5 height 5
checkbox input "true"
click at [136, 190] on input "checkbox" at bounding box center [137, 188] width 5 height 5
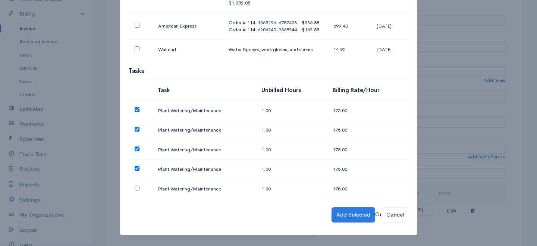
checkbox input "true"
click at [353, 216] on button "Add Selected" at bounding box center [353, 214] width 44 height 15
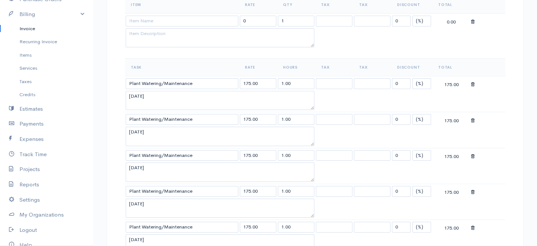
scroll to position [267, 0]
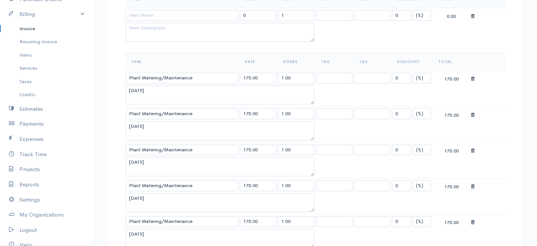
click at [472, 15] on icon at bounding box center [473, 16] width 4 height 5
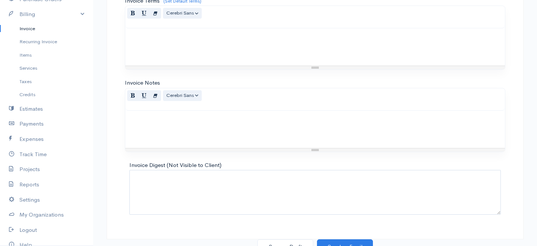
scroll to position [542, 0]
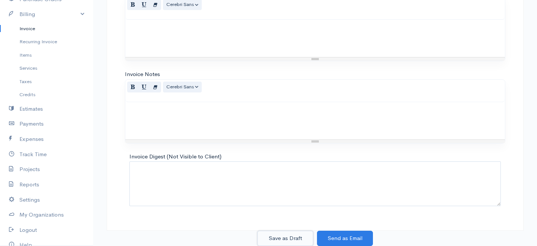
click at [284, 238] on button "Save as Draft" at bounding box center [285, 238] width 56 height 15
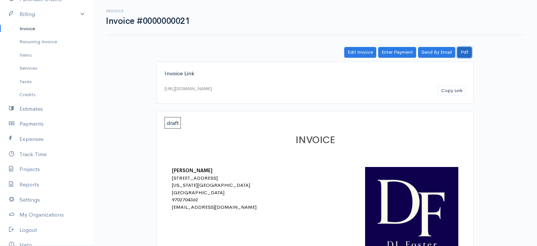
click at [461, 54] on link "Pdf" at bounding box center [464, 52] width 15 height 11
